Goal: Transaction & Acquisition: Purchase product/service

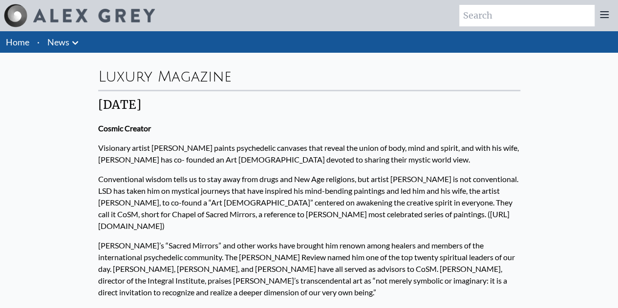
click at [72, 47] on icon at bounding box center [75, 43] width 12 height 12
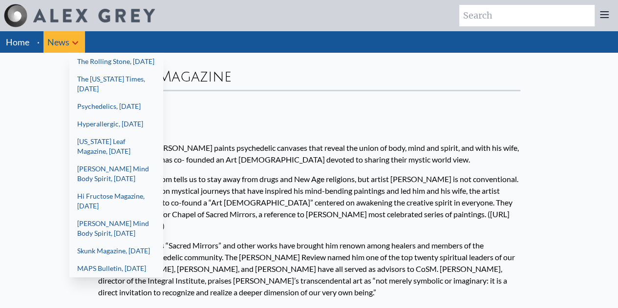
click at [72, 47] on div at bounding box center [309, 154] width 618 height 308
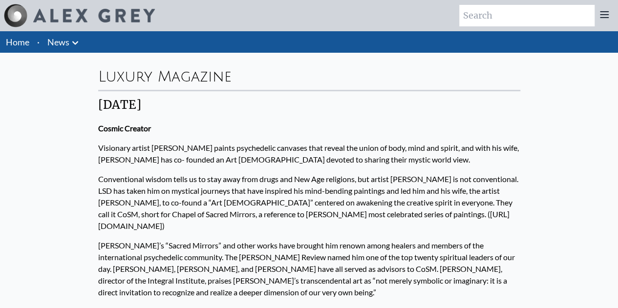
click at [9, 43] on link "Home" at bounding box center [17, 42] width 23 height 11
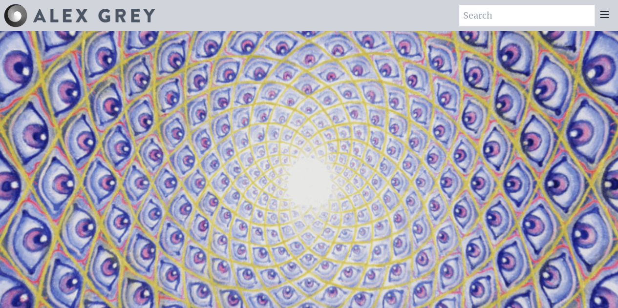
click at [602, 14] on icon at bounding box center [604, 15] width 8 height 6
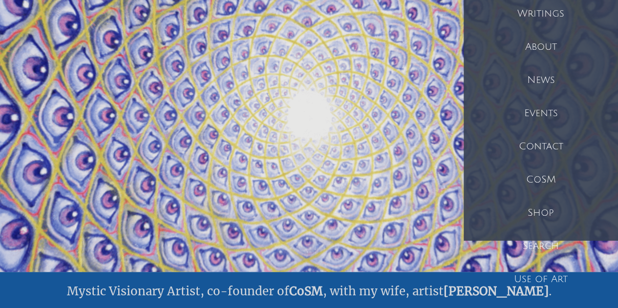
scroll to position [71, 0]
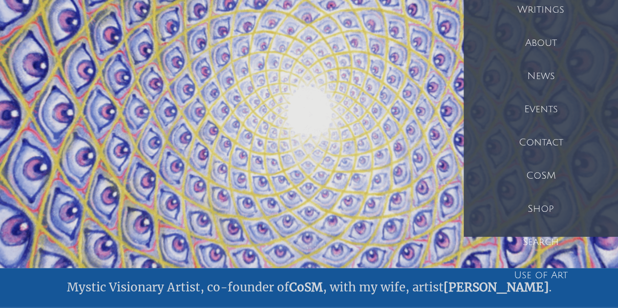
click at [558, 204] on div "Shop" at bounding box center [541, 208] width 154 height 33
click at [552, 200] on div "Shop" at bounding box center [541, 208] width 154 height 33
